Goal: Transaction & Acquisition: Purchase product/service

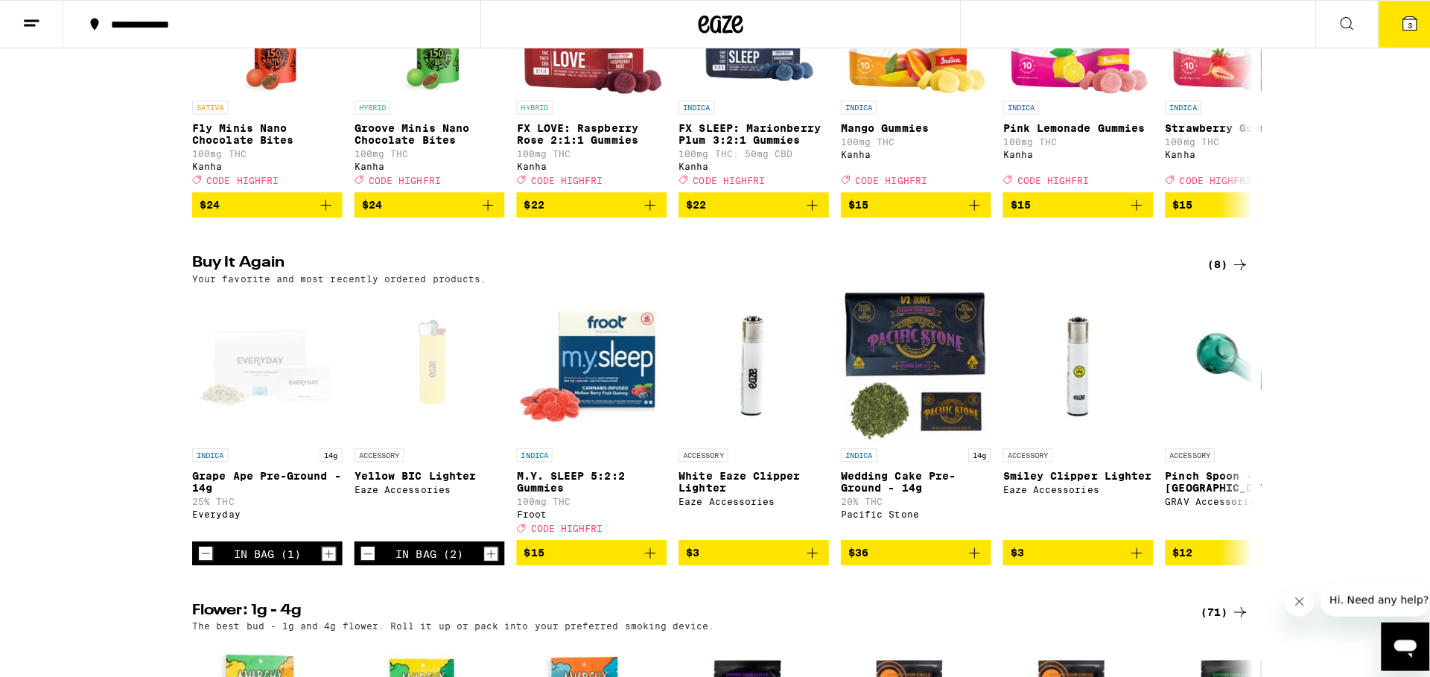
scroll to position [1108, 0]
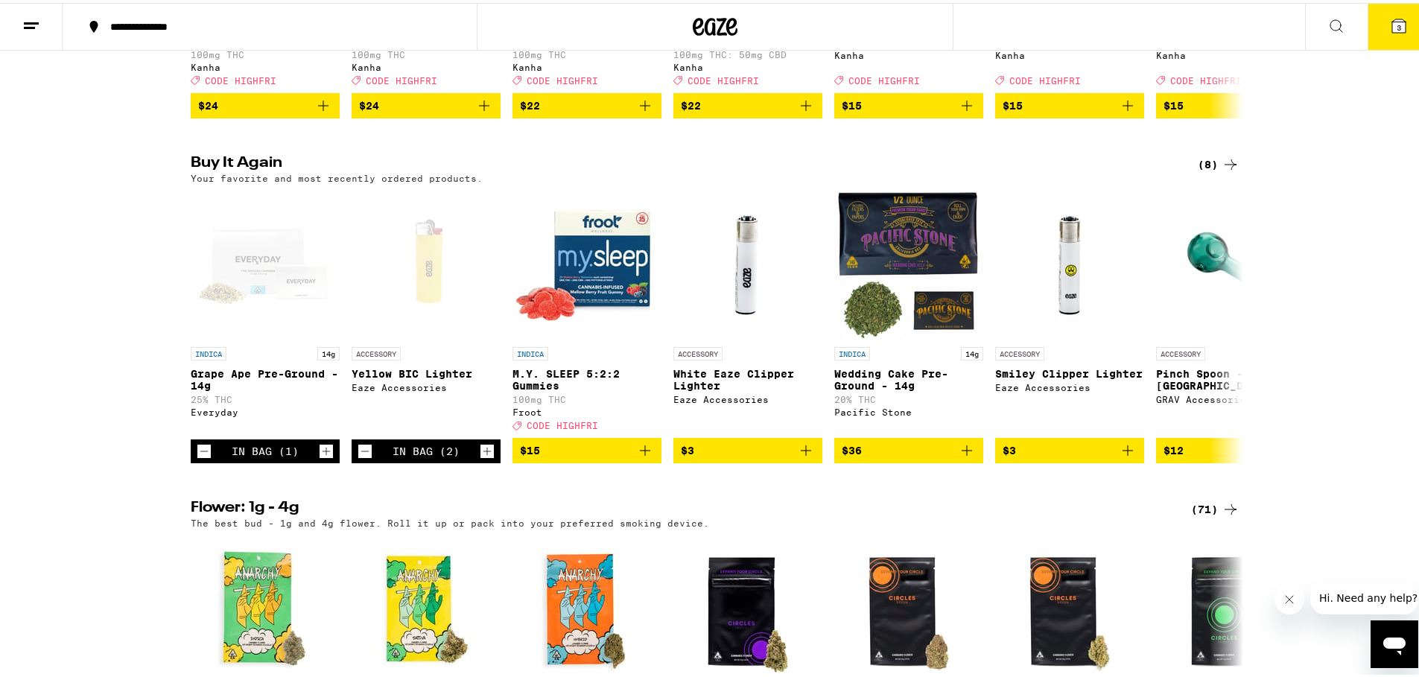
click at [1393, 28] on icon at bounding box center [1398, 22] width 13 height 13
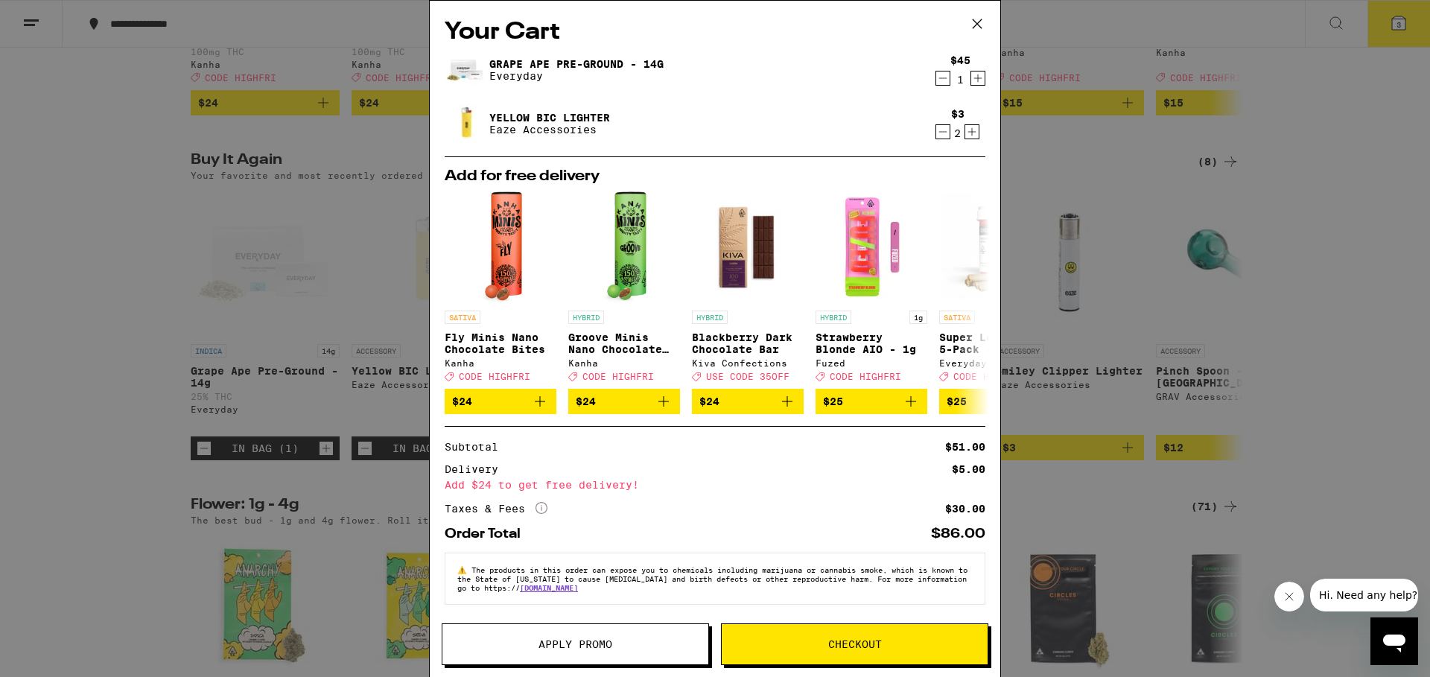
click at [874, 659] on button "Checkout" at bounding box center [854, 644] width 267 height 42
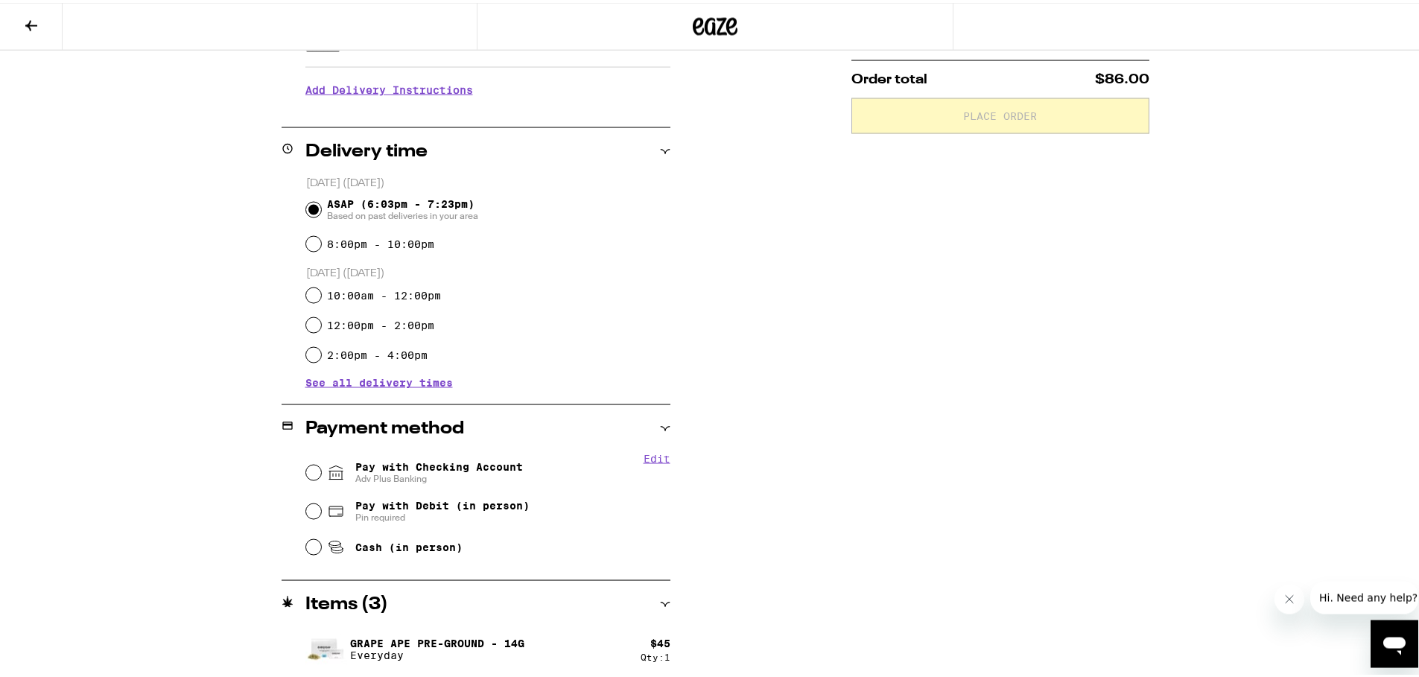
scroll to position [334, 0]
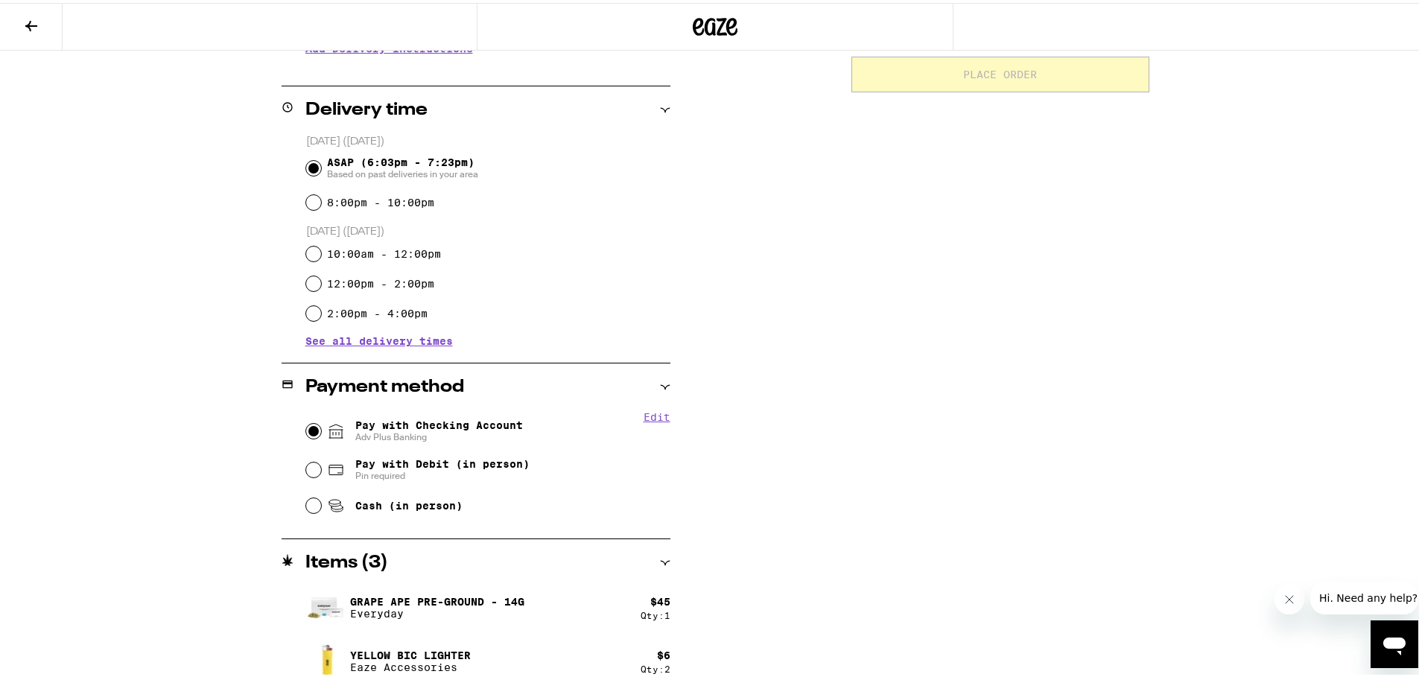
click at [306, 425] on input "Pay with Checking Account Adv Plus Banking" at bounding box center [313, 428] width 15 height 15
radio input "true"
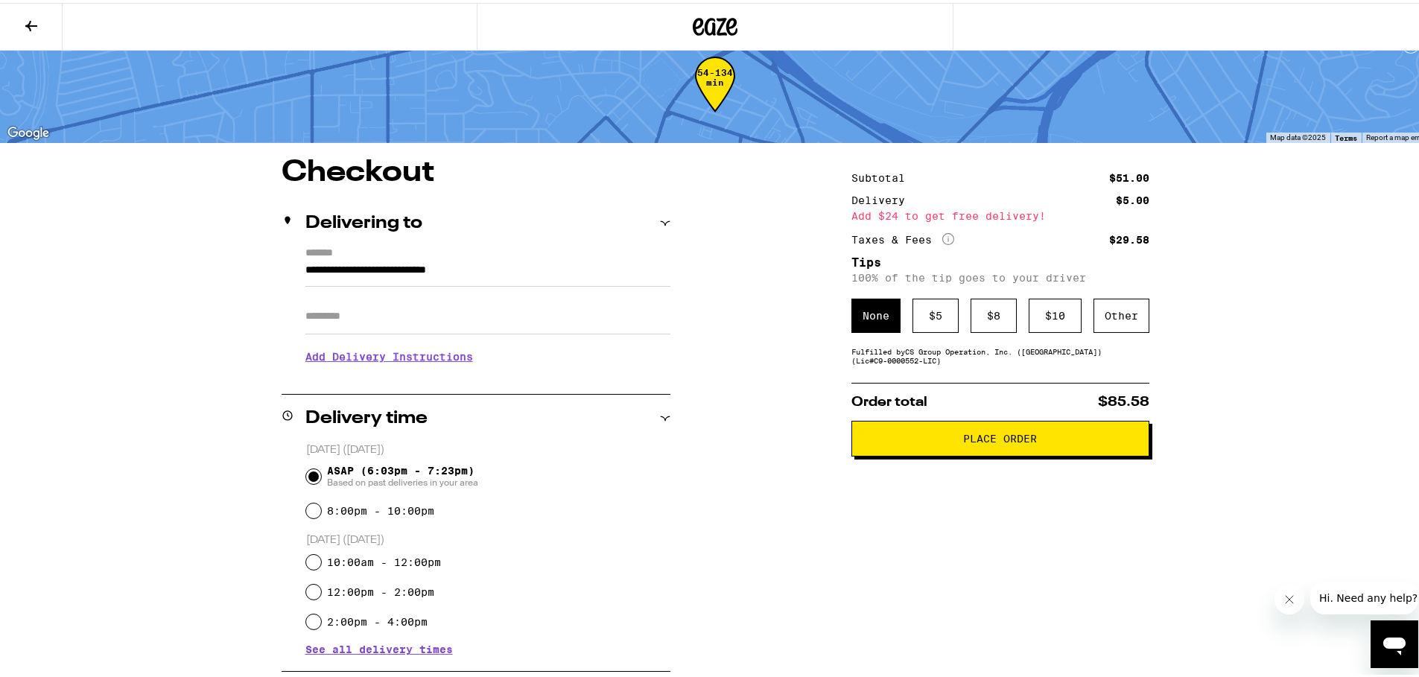
scroll to position [0, 0]
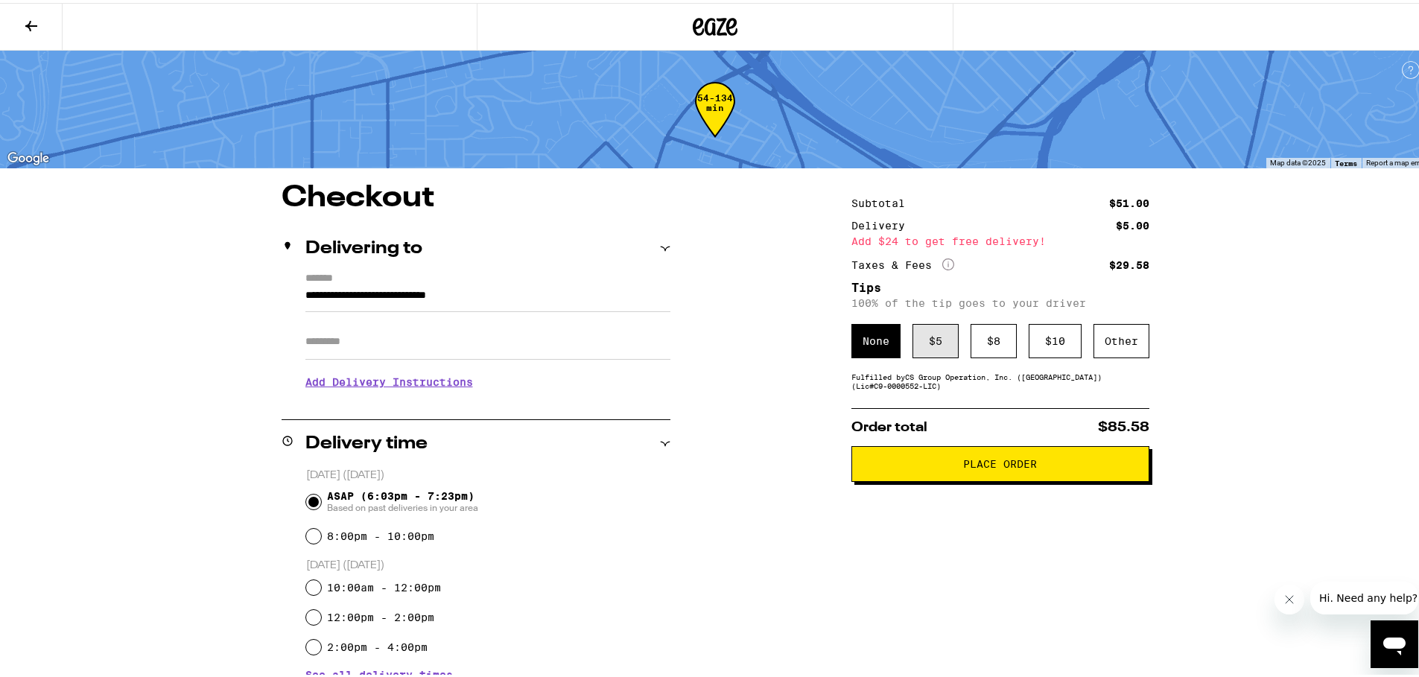
click at [925, 354] on div "$ 5" at bounding box center [935, 338] width 46 height 34
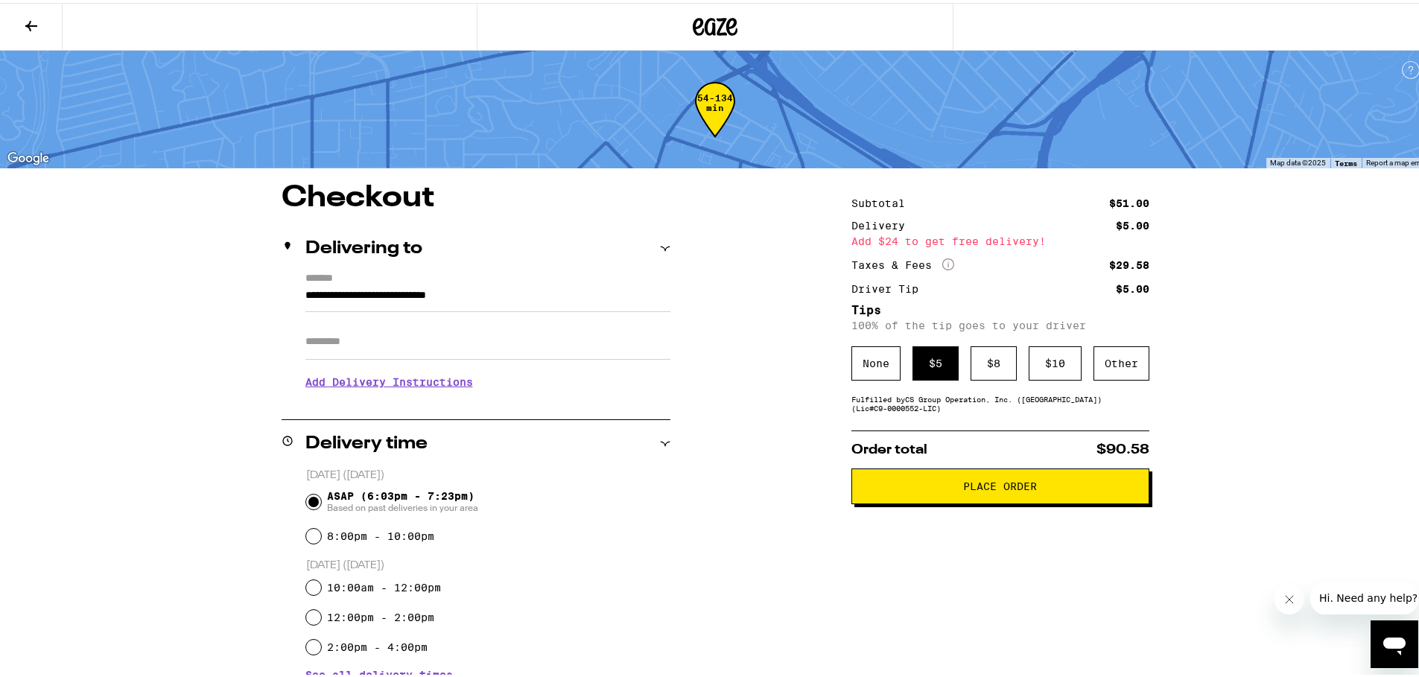
click at [1022, 489] on span "Place Order" at bounding box center [1000, 483] width 74 height 10
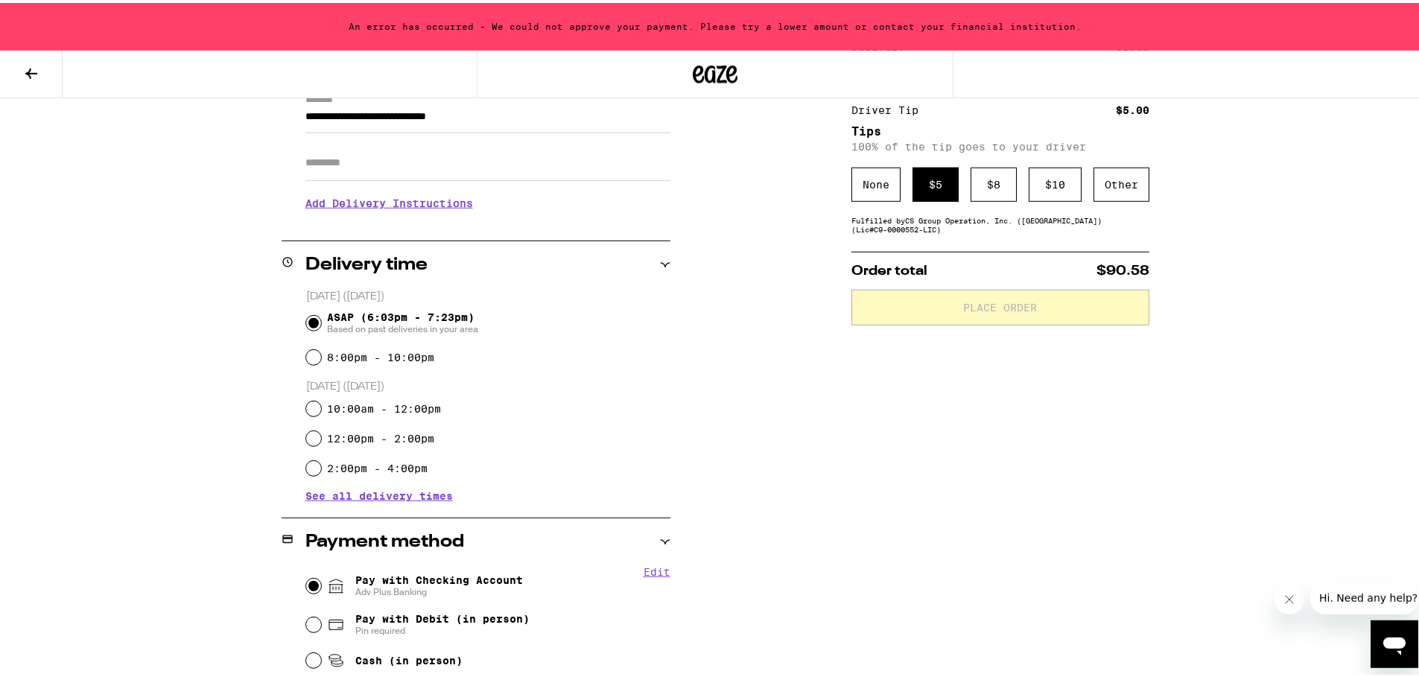
scroll to position [445, 0]
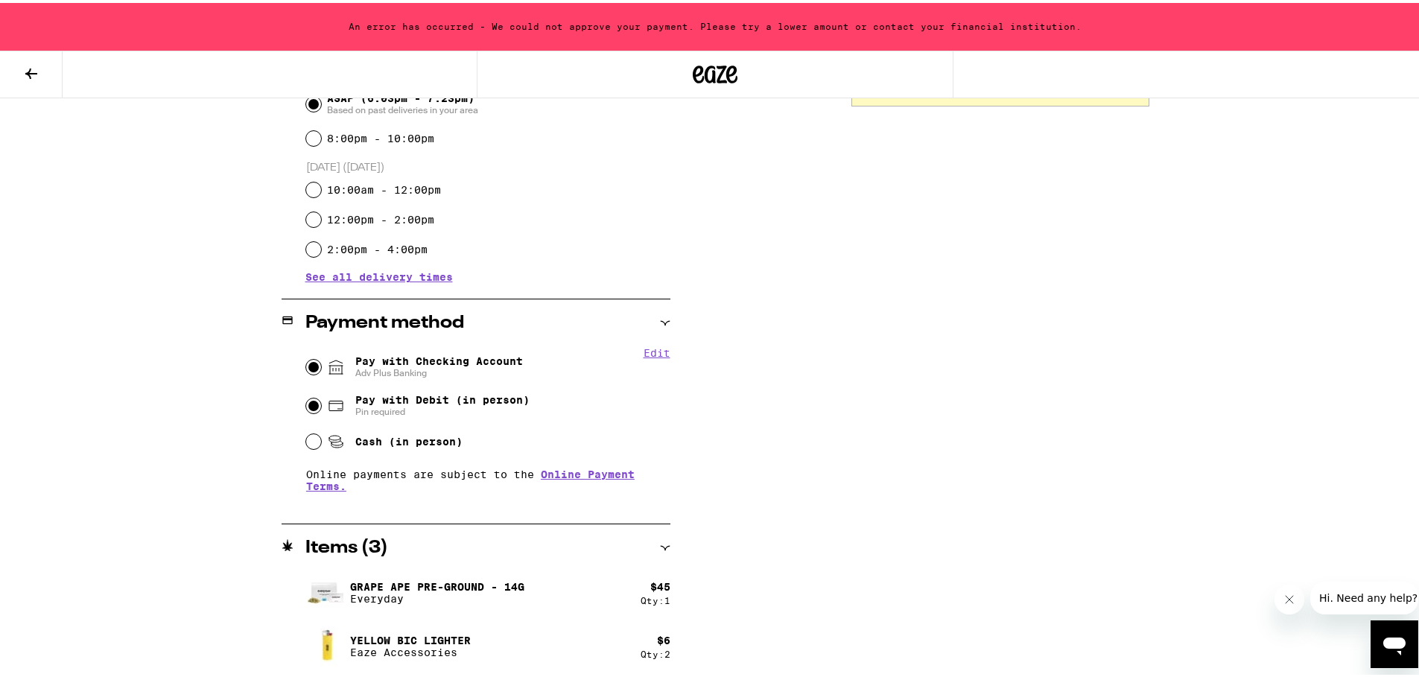
click at [307, 408] on input "Pay with Debit (in person) Pin required" at bounding box center [313, 402] width 15 height 15
radio input "true"
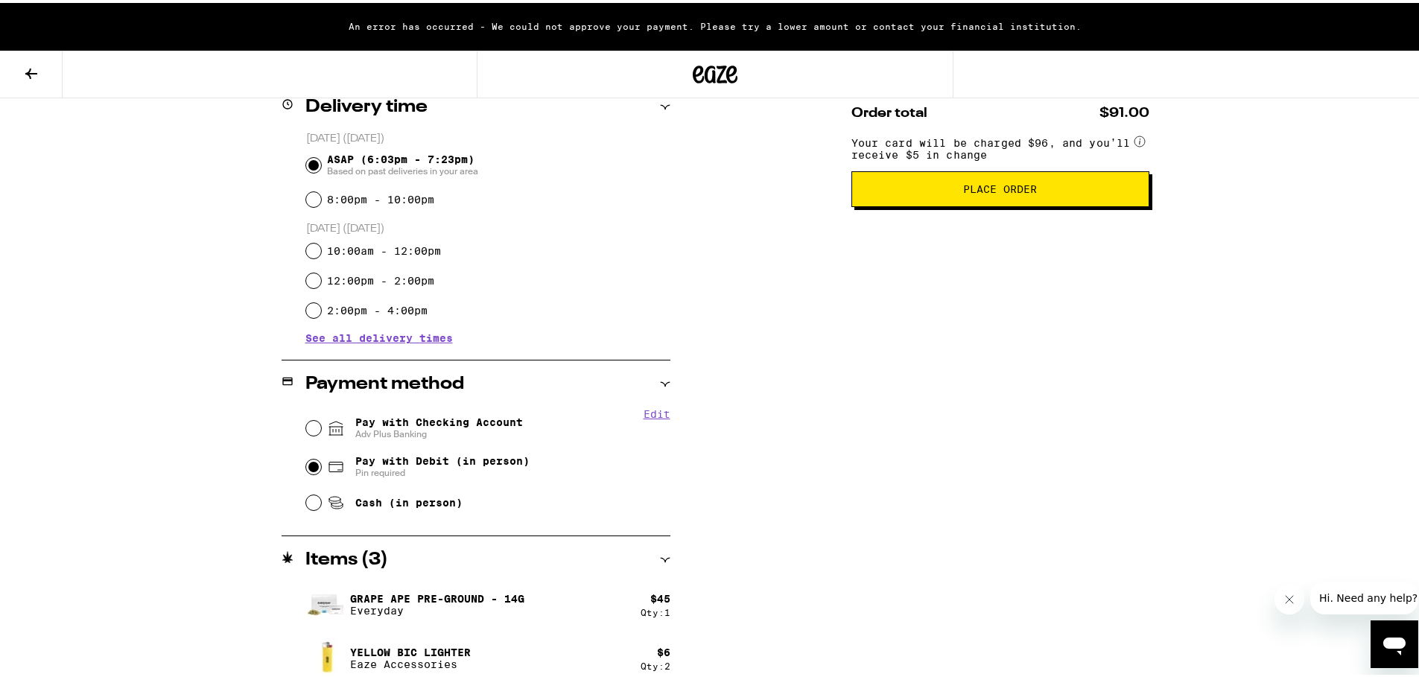
scroll to position [170, 0]
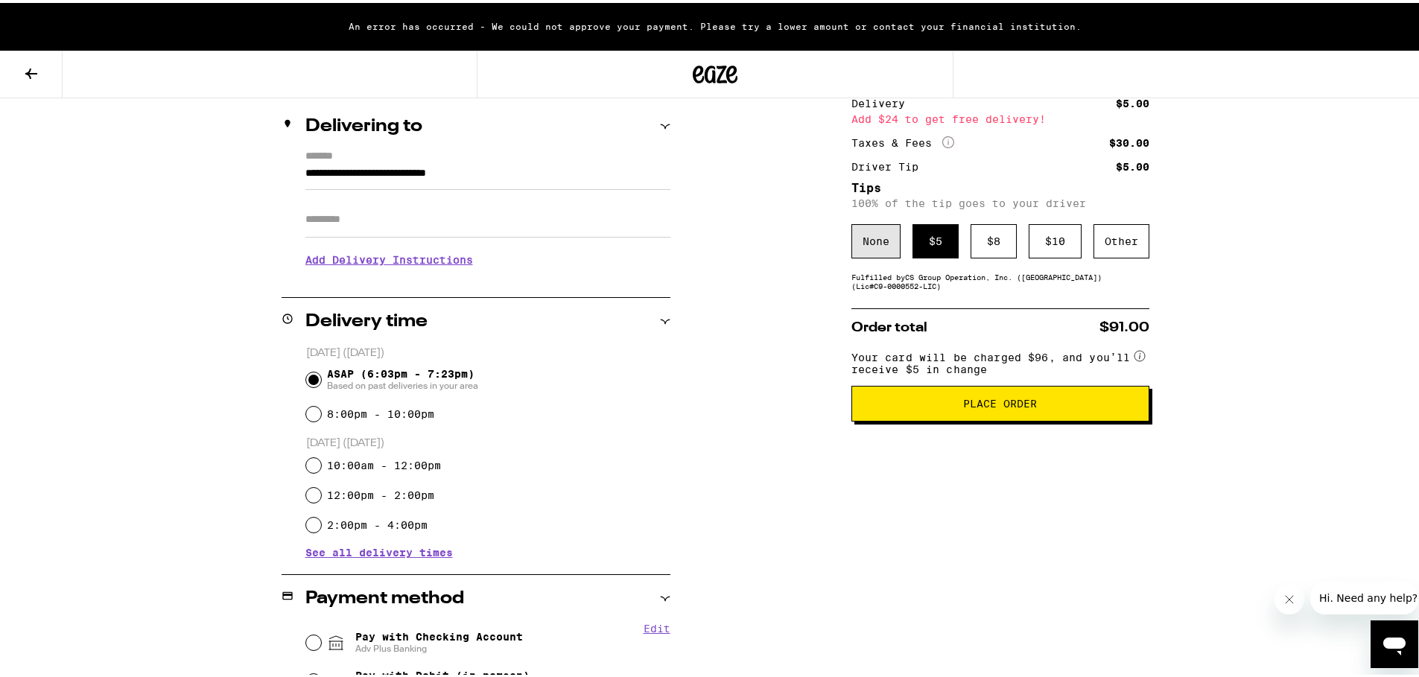
click at [878, 244] on div "None" at bounding box center [875, 238] width 49 height 34
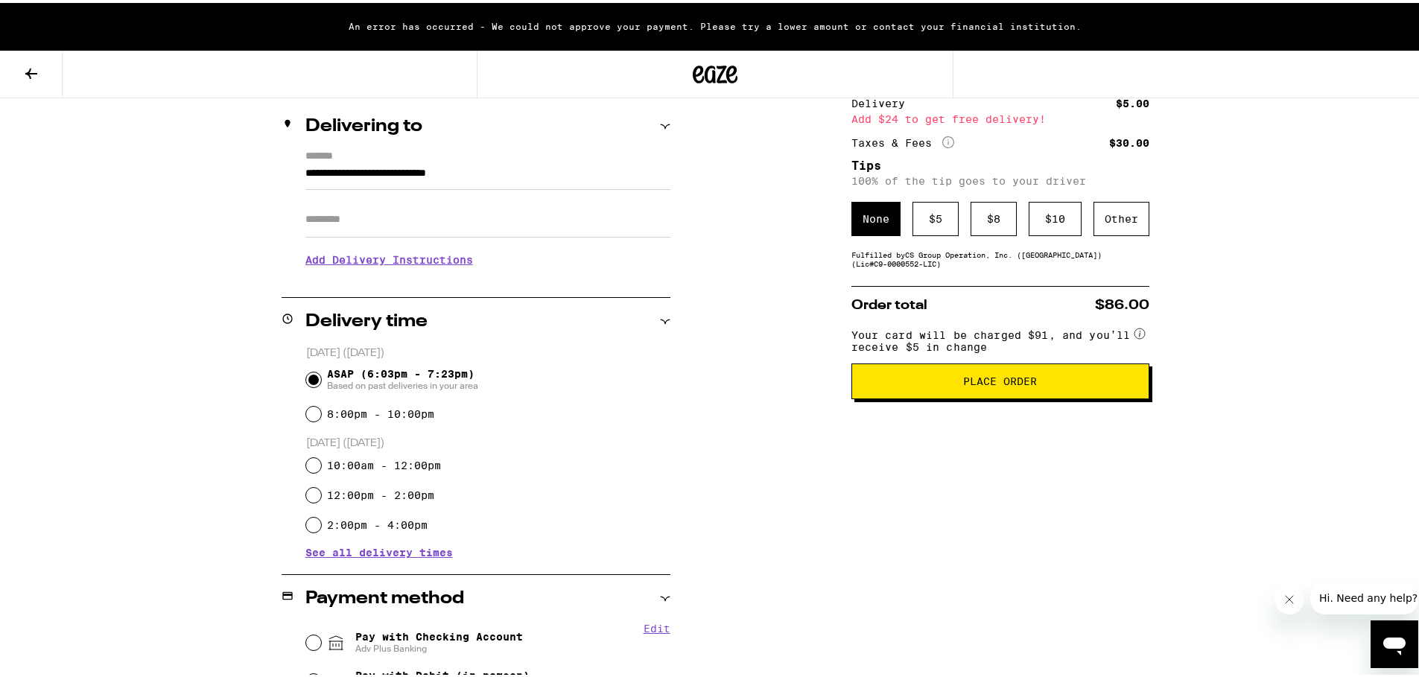
click at [985, 384] on span "Place Order" at bounding box center [1000, 378] width 74 height 10
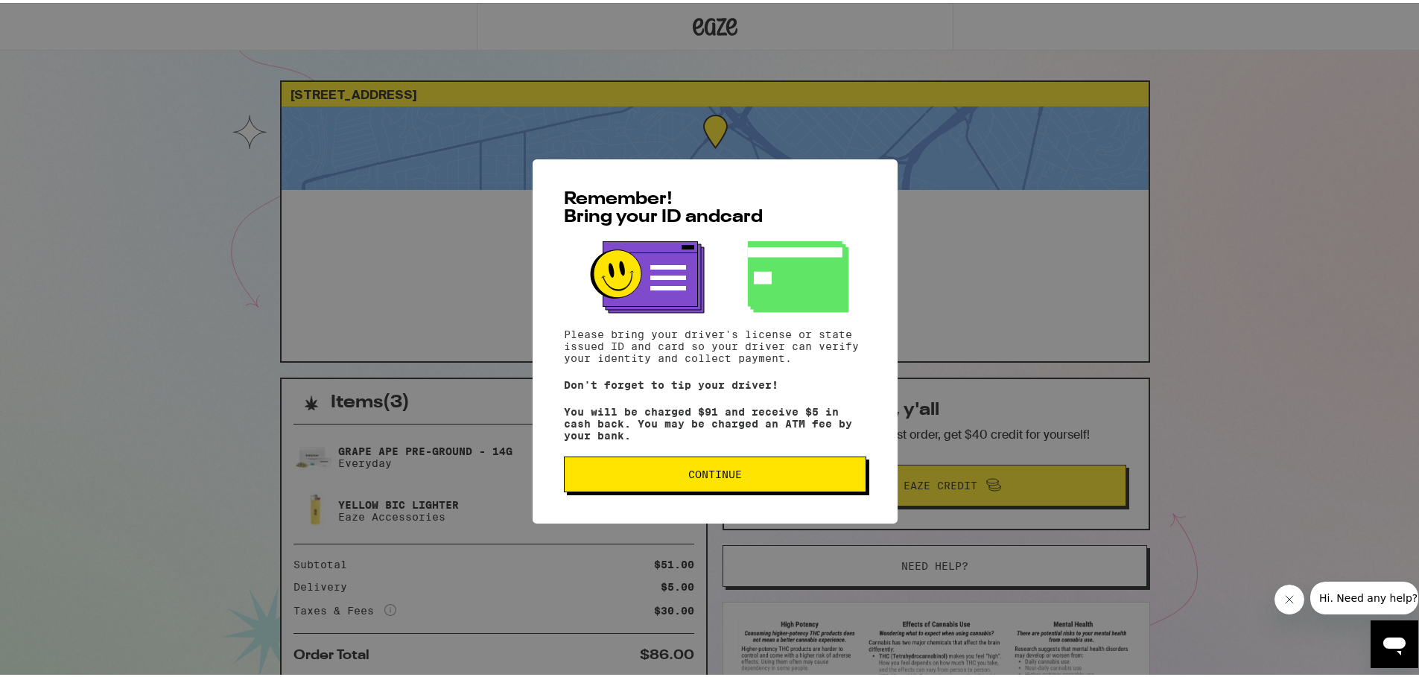
click at [792, 477] on span "Continue" at bounding box center [714, 471] width 277 height 10
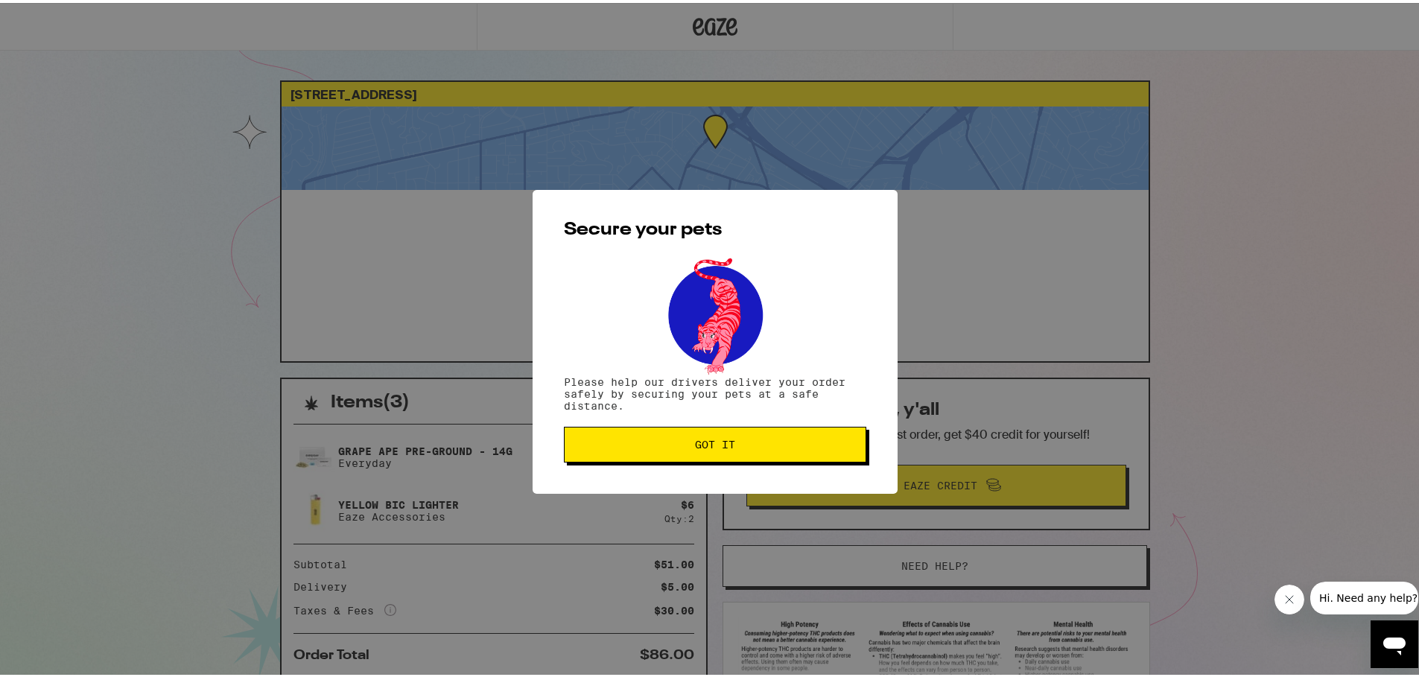
click at [766, 442] on span "Got it" at bounding box center [714, 441] width 277 height 10
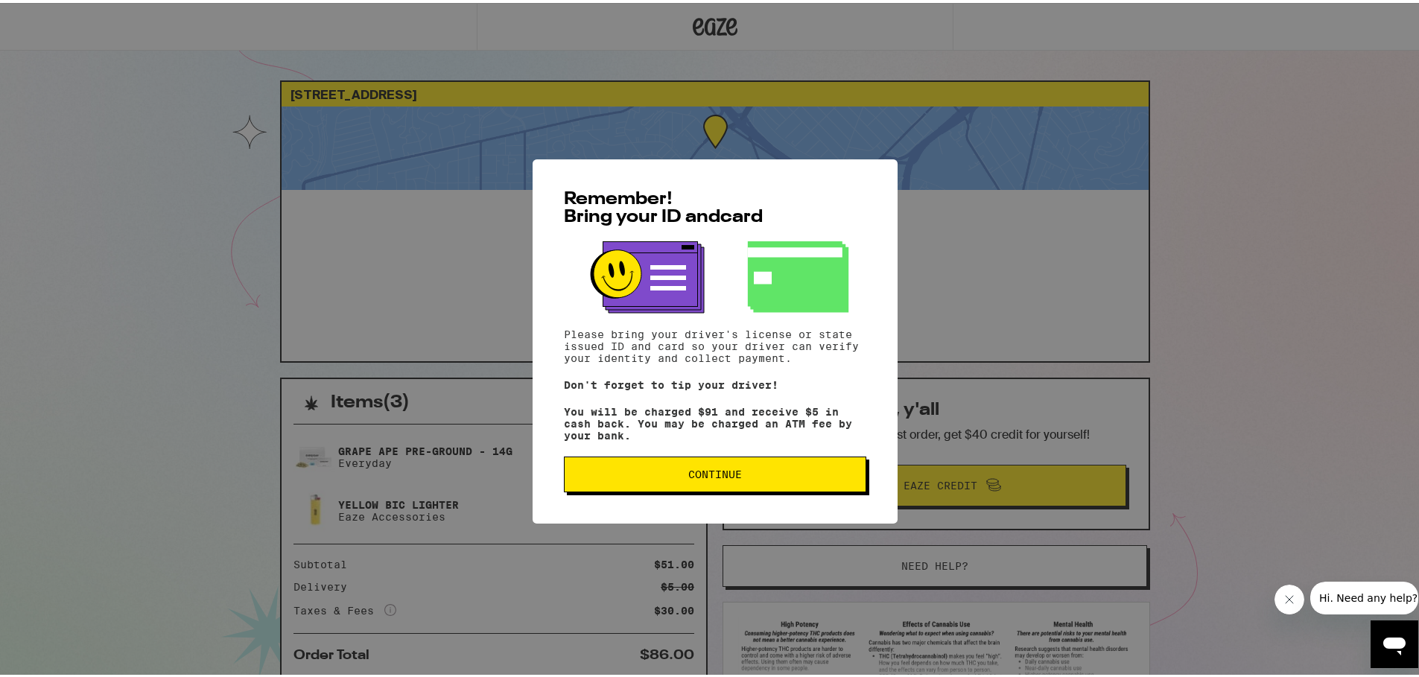
drag, startPoint x: 0, startPoint y: 0, endPoint x: 786, endPoint y: 486, distance: 924.2
click at [786, 486] on button "Continue" at bounding box center [715, 472] width 302 height 36
click at [806, 477] on span "Continue" at bounding box center [714, 471] width 277 height 10
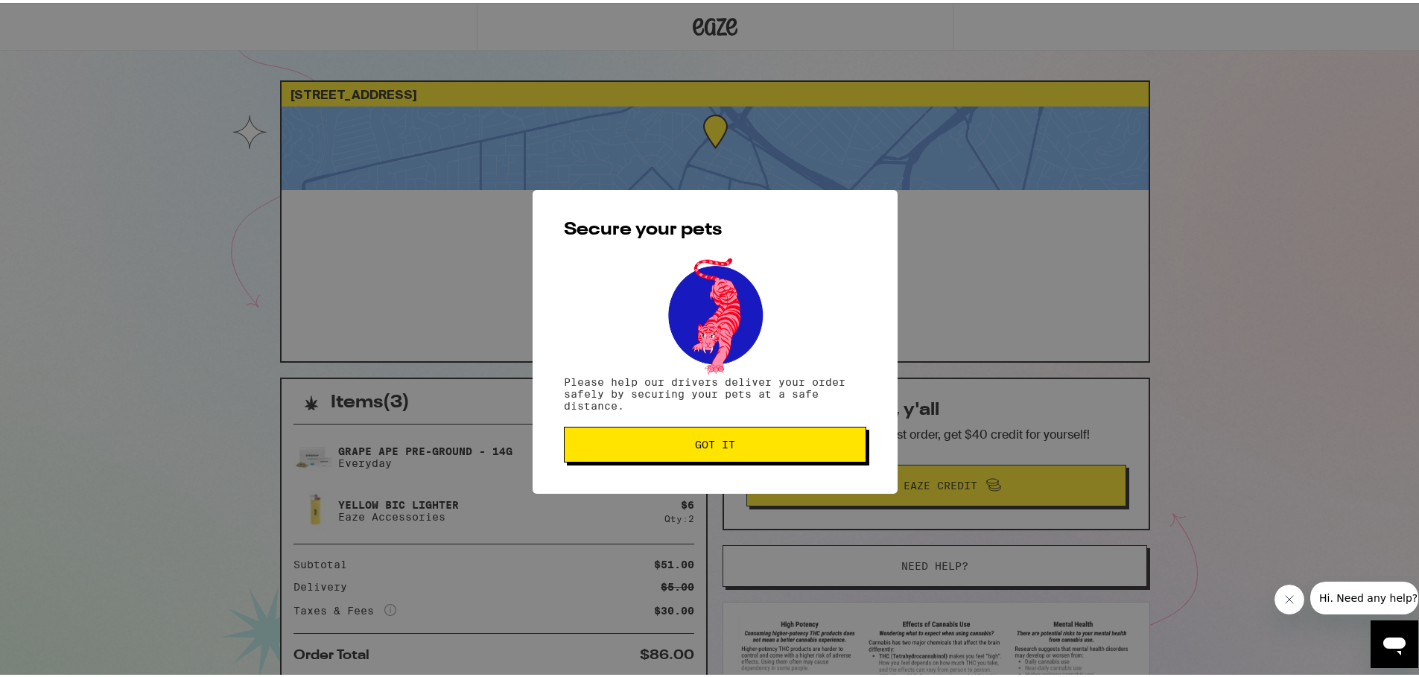
click at [809, 430] on button "Got it" at bounding box center [715, 442] width 302 height 36
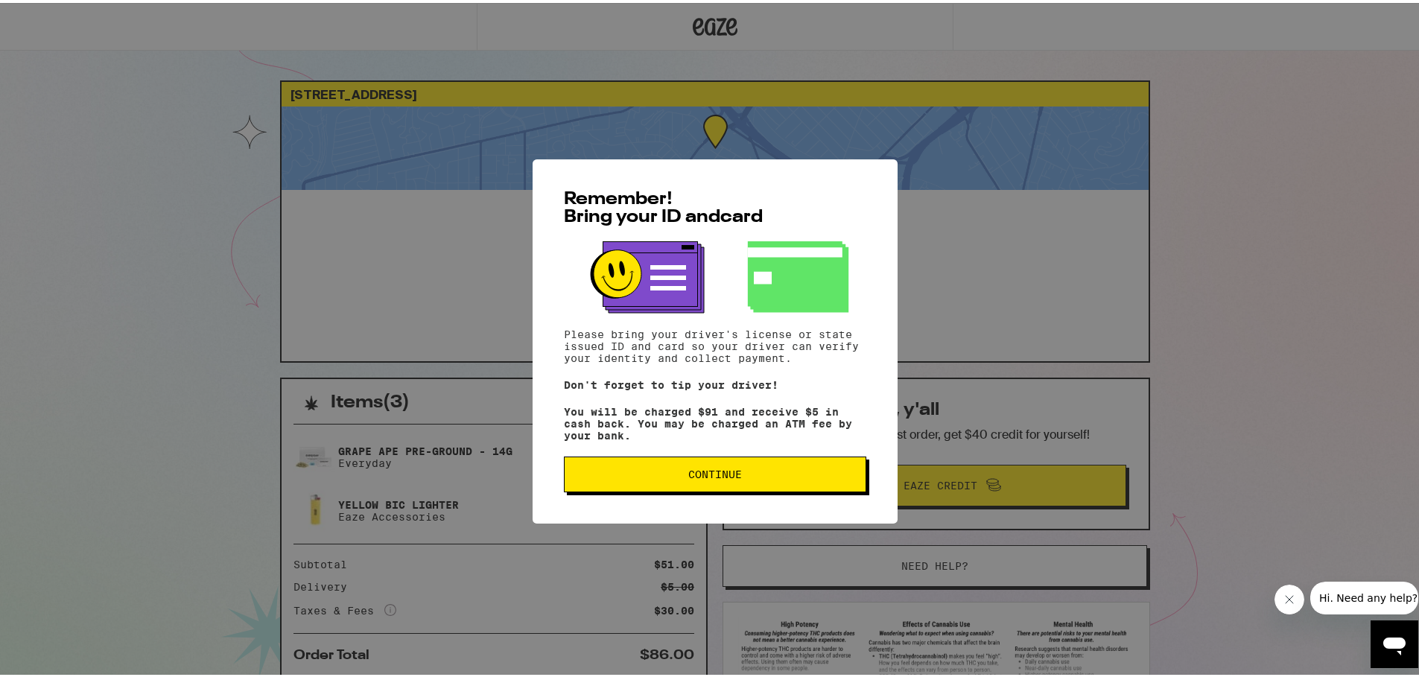
click at [669, 477] on span "Continue" at bounding box center [714, 471] width 277 height 10
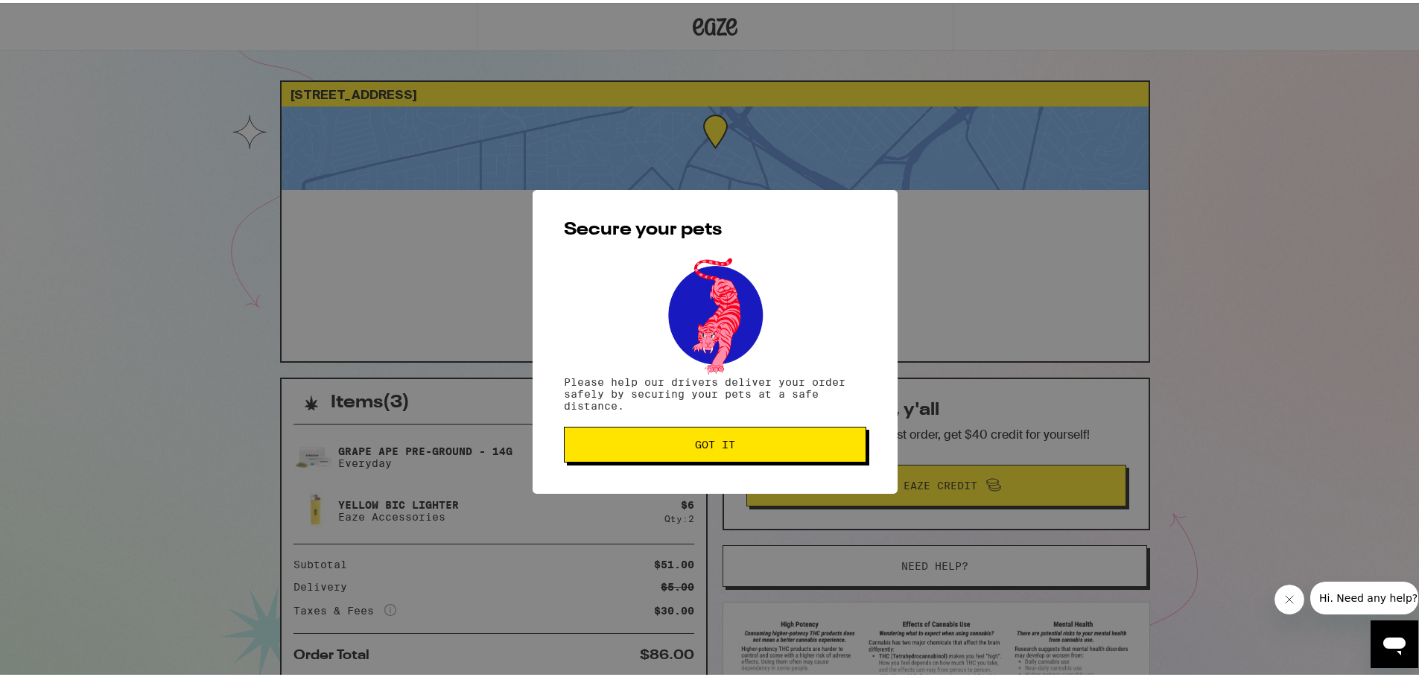
click at [637, 450] on button "Got it" at bounding box center [715, 442] width 302 height 36
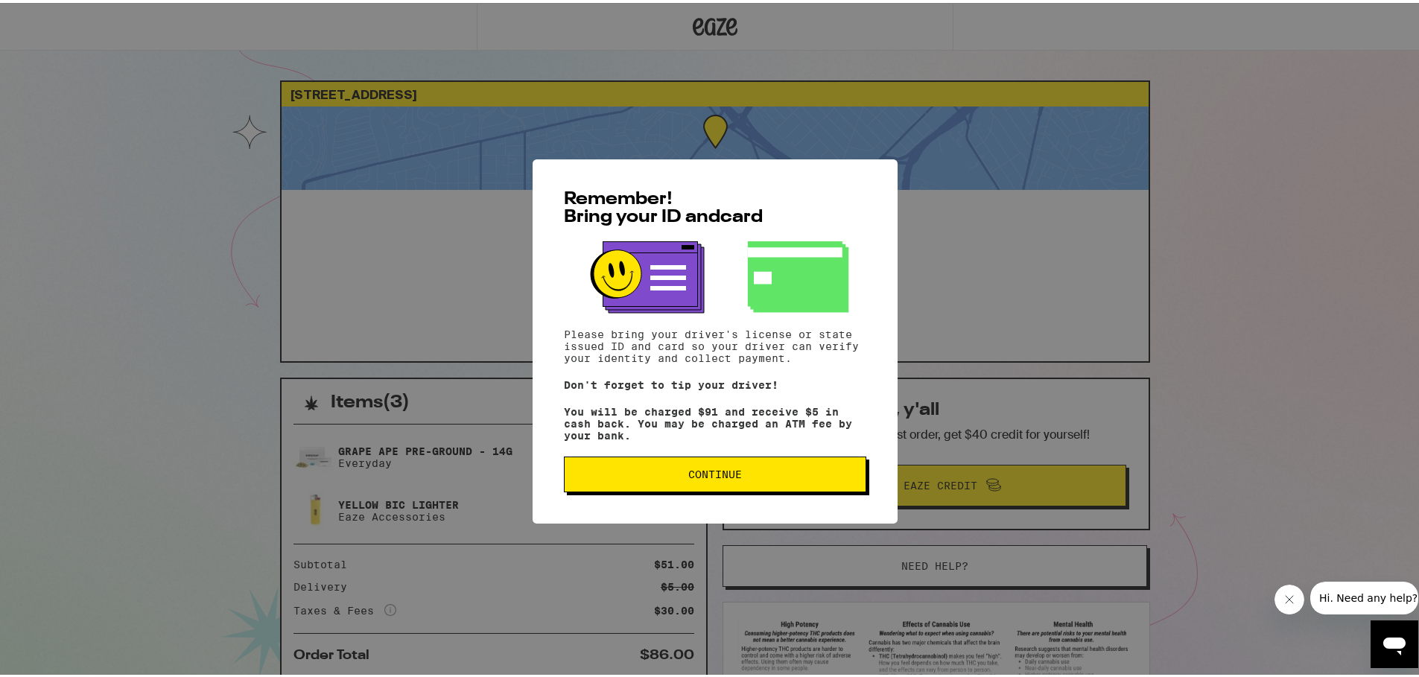
click at [725, 474] on span "Continue" at bounding box center [715, 471] width 54 height 10
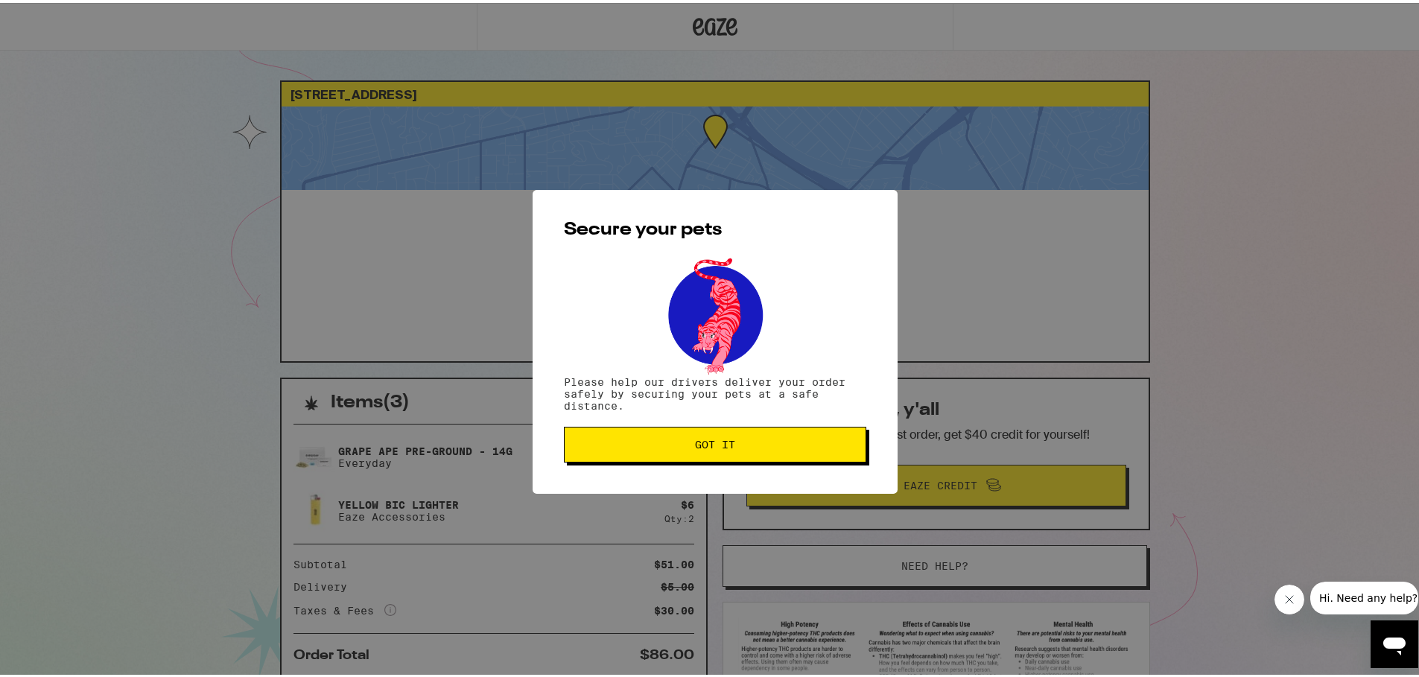
click at [725, 474] on div "Secure your pets Please help our drivers deliver your order safely by securing …" at bounding box center [714, 339] width 365 height 304
click at [727, 447] on span "Got it" at bounding box center [715, 441] width 40 height 10
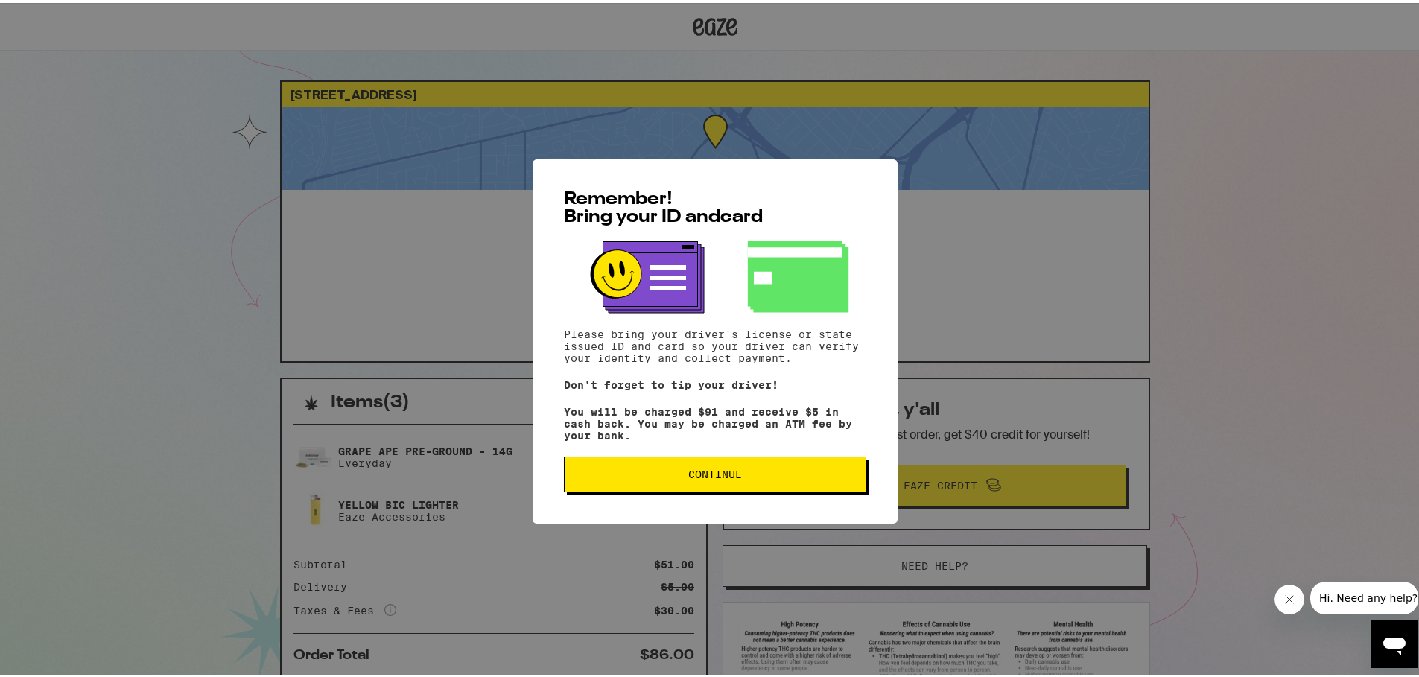
click at [724, 476] on span "Continue" at bounding box center [715, 471] width 54 height 10
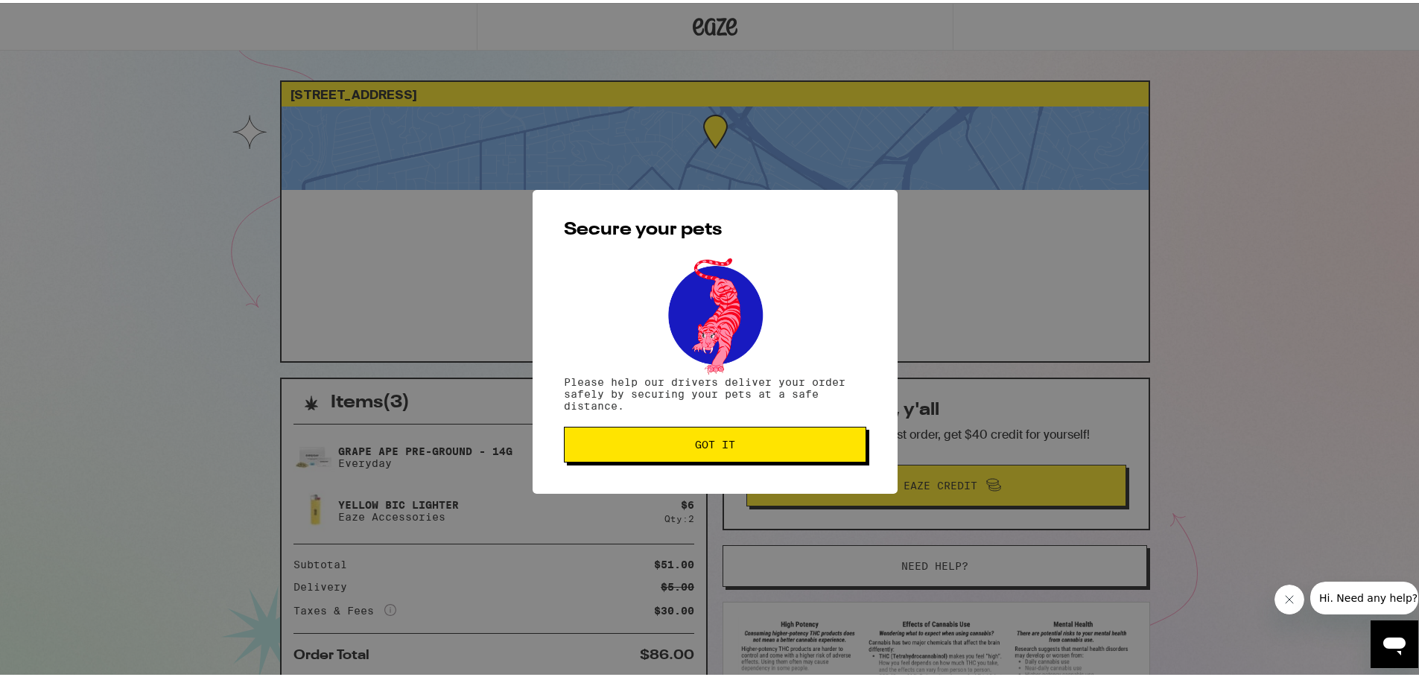
click at [728, 447] on span "Got it" at bounding box center [715, 441] width 40 height 10
